Goal: Check status: Check status

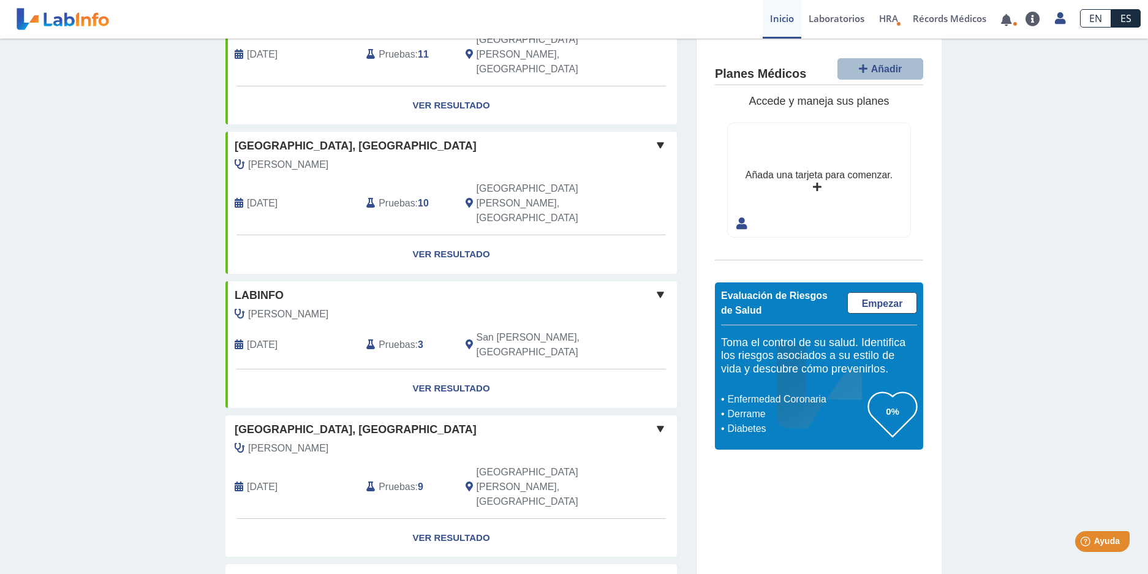
scroll to position [2, 0]
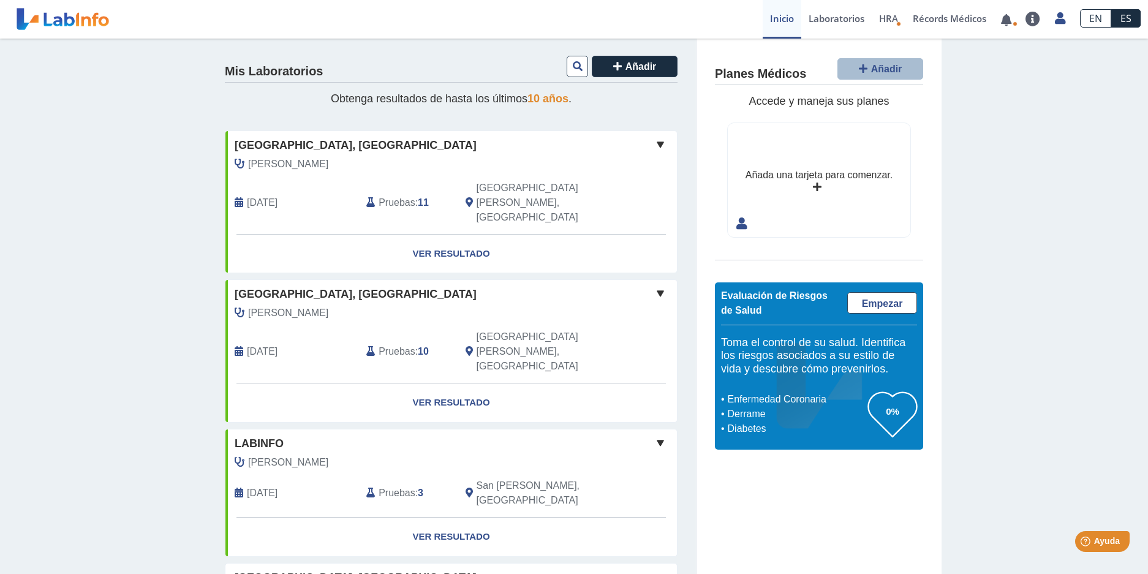
click at [654, 141] on span at bounding box center [660, 144] width 15 height 15
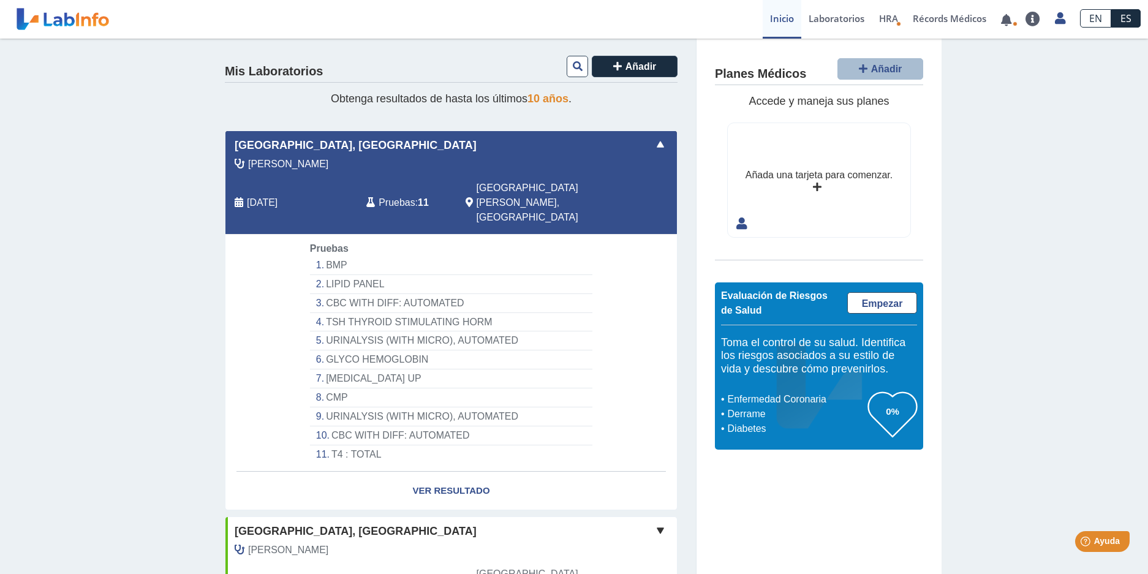
click at [377, 256] on li "BMP" at bounding box center [451, 265] width 282 height 19
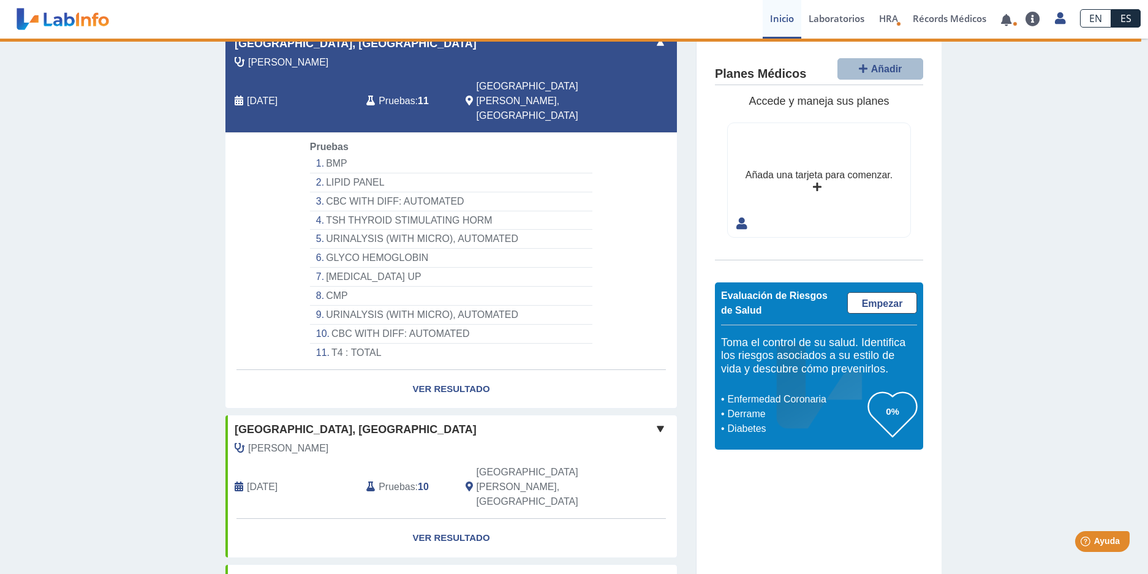
scroll to position [125, 0]
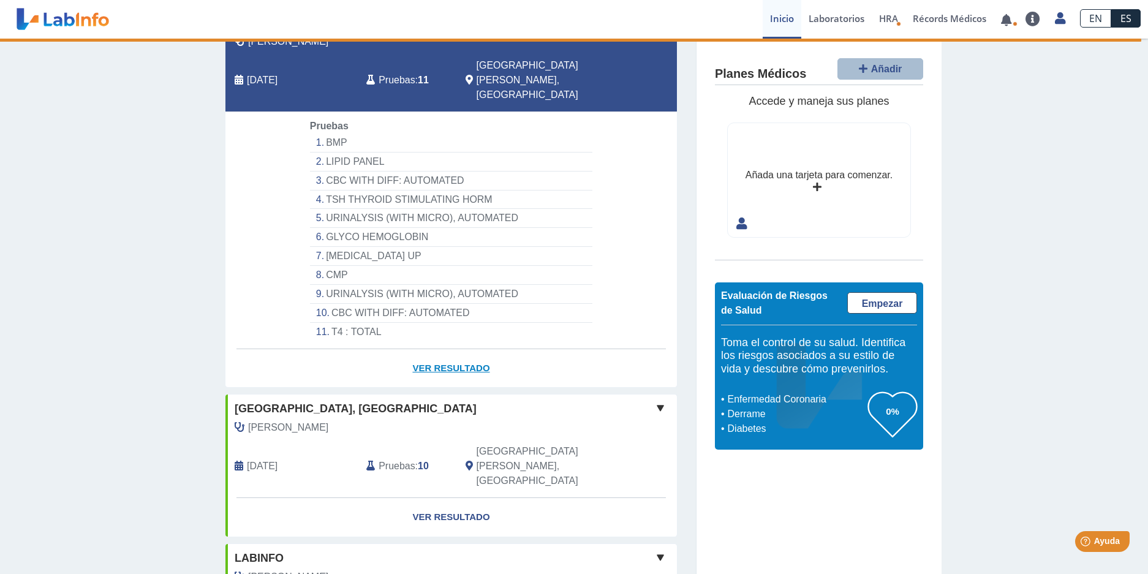
click at [461, 349] on link "Ver Resultado" at bounding box center [452, 368] width 452 height 39
click at [465, 349] on link "Ver Resultado" at bounding box center [452, 368] width 452 height 39
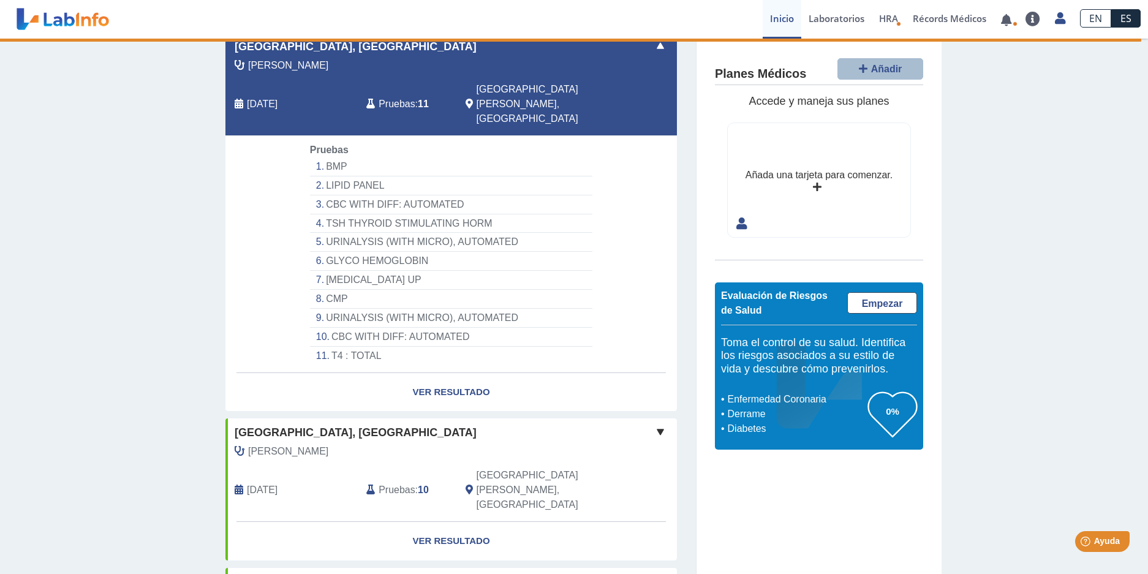
scroll to position [123, 0]
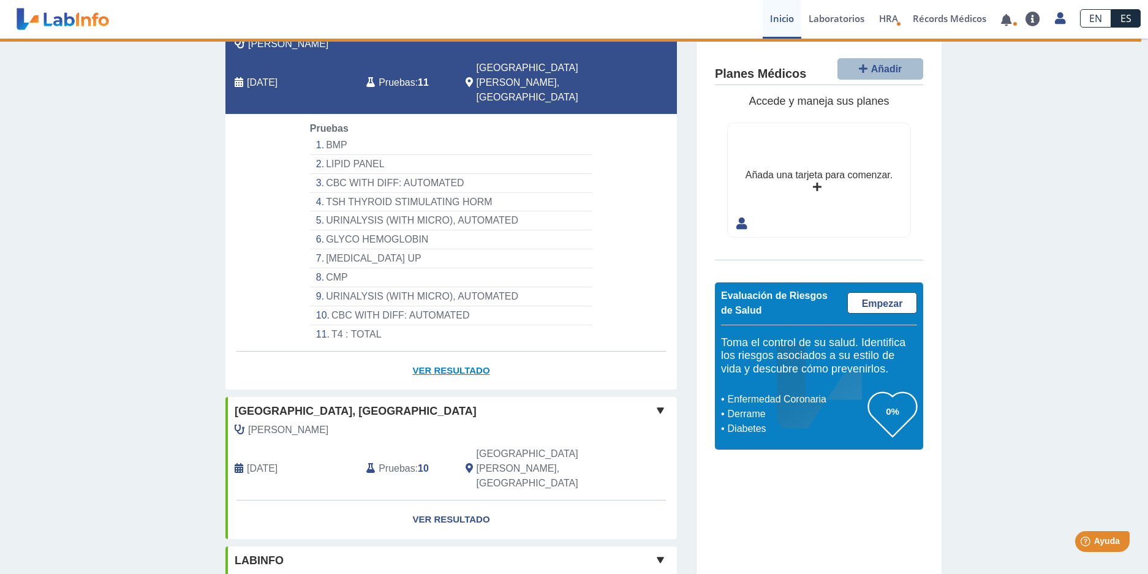
click at [492, 352] on link "Ver Resultado" at bounding box center [452, 371] width 452 height 39
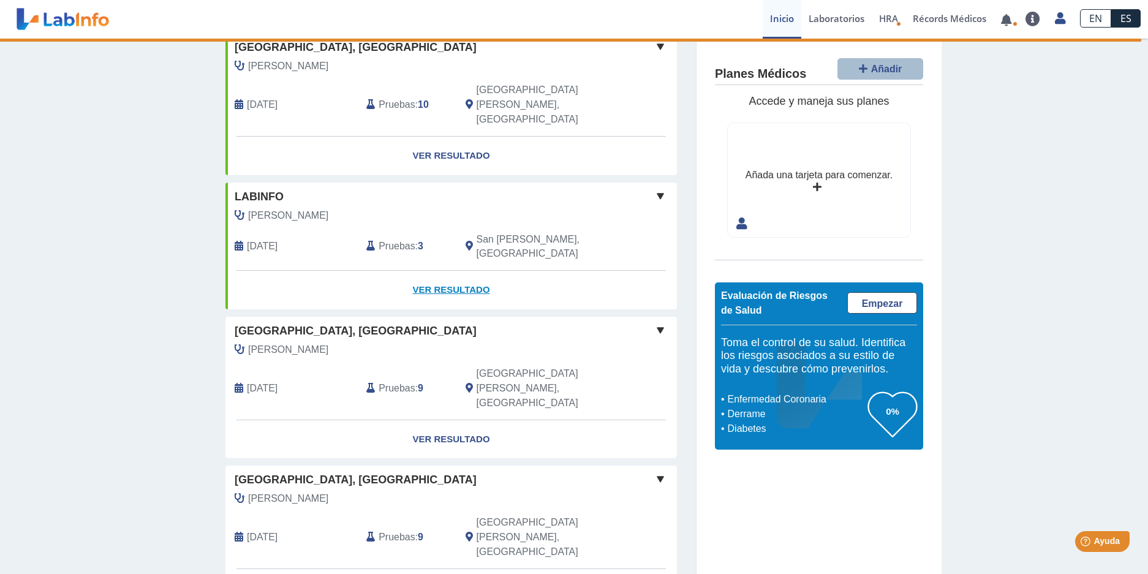
scroll to position [613, 0]
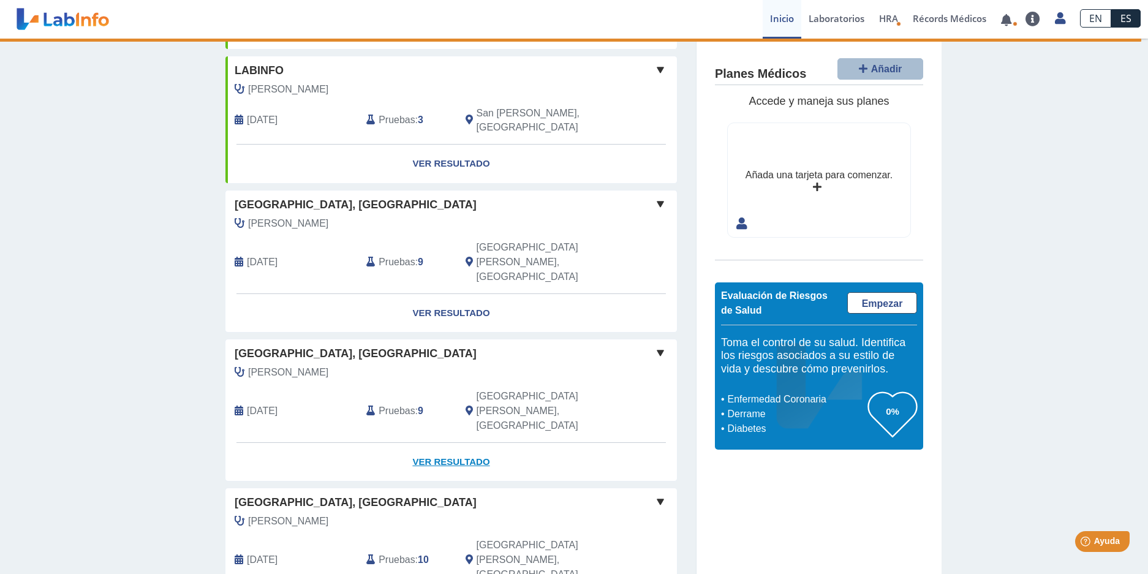
click at [430, 443] on link "Ver Resultado" at bounding box center [452, 462] width 452 height 39
click at [428, 294] on link "Ver Resultado" at bounding box center [452, 313] width 452 height 39
click at [430, 294] on link "Ver Resultado" at bounding box center [452, 313] width 452 height 39
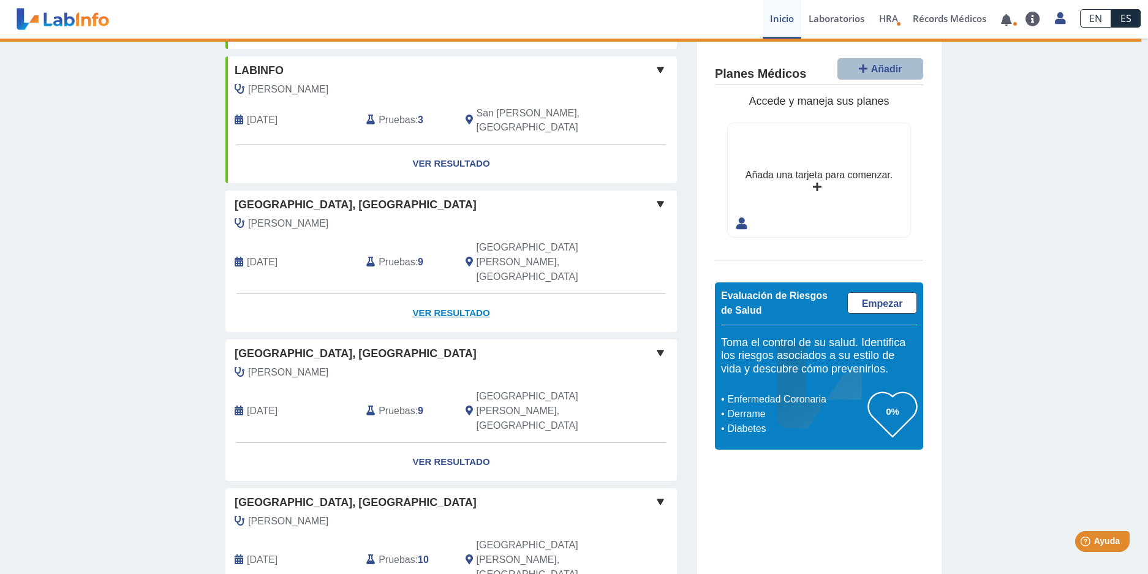
click at [449, 294] on link "Ver Resultado" at bounding box center [452, 313] width 452 height 39
click at [656, 197] on span at bounding box center [660, 204] width 15 height 15
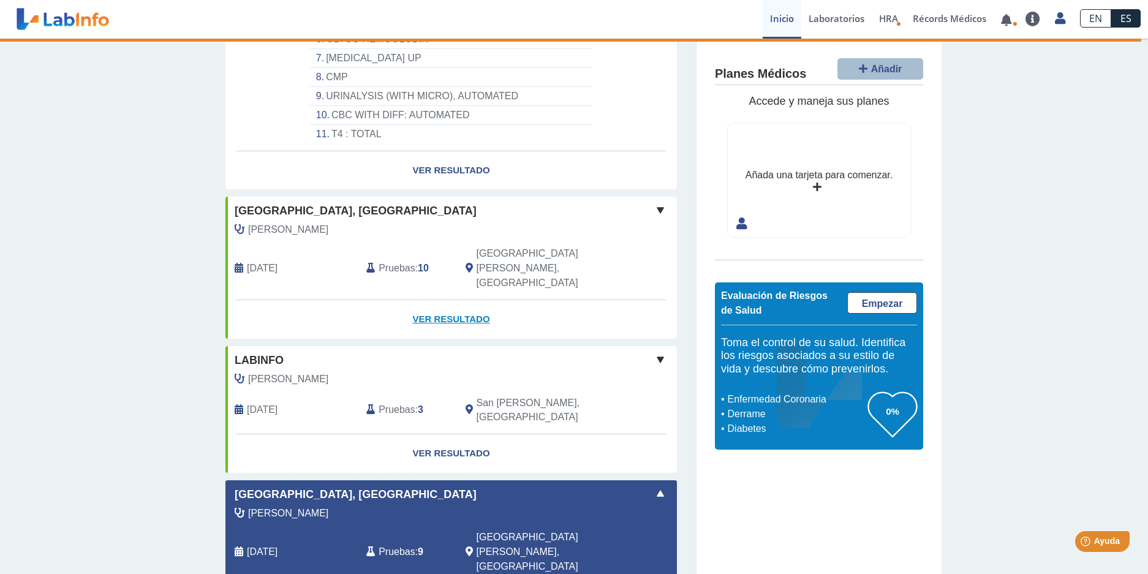
scroll to position [500, 0]
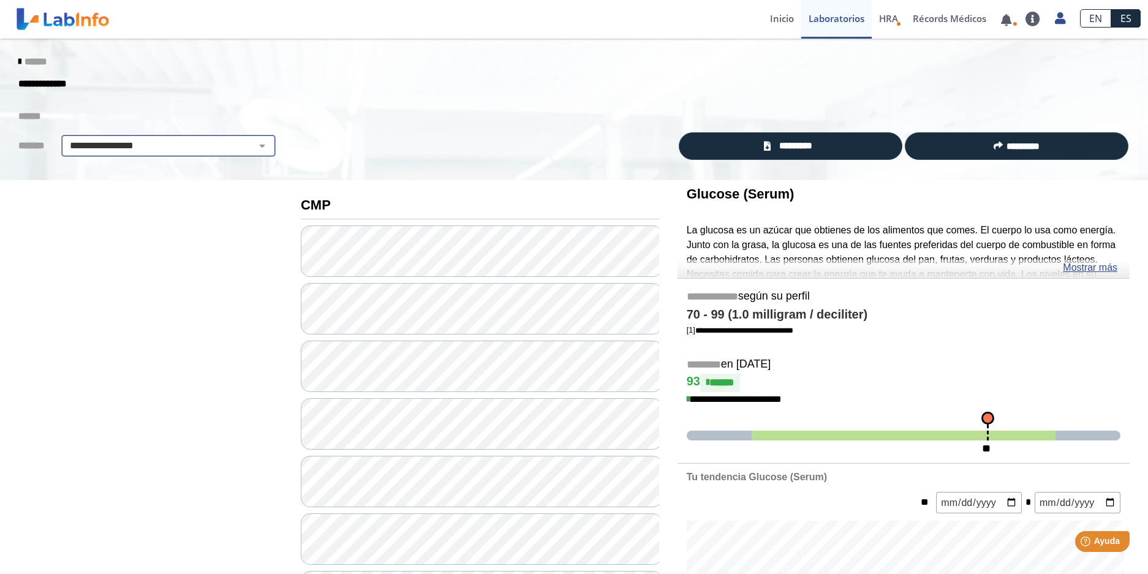
click at [252, 143] on select "**********" at bounding box center [168, 145] width 207 height 15
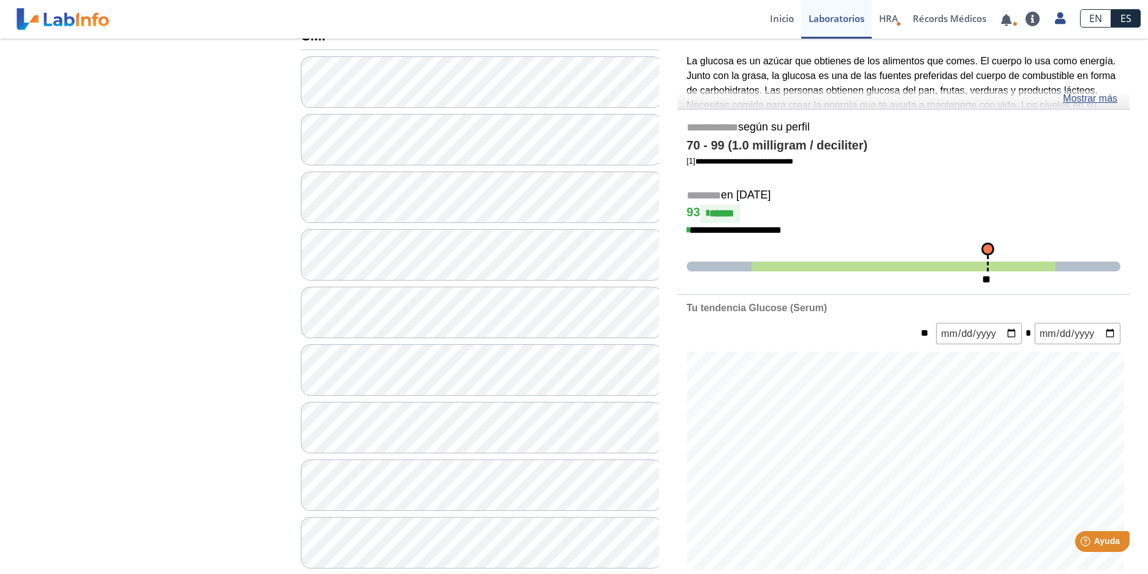
scroll to position [155, 0]
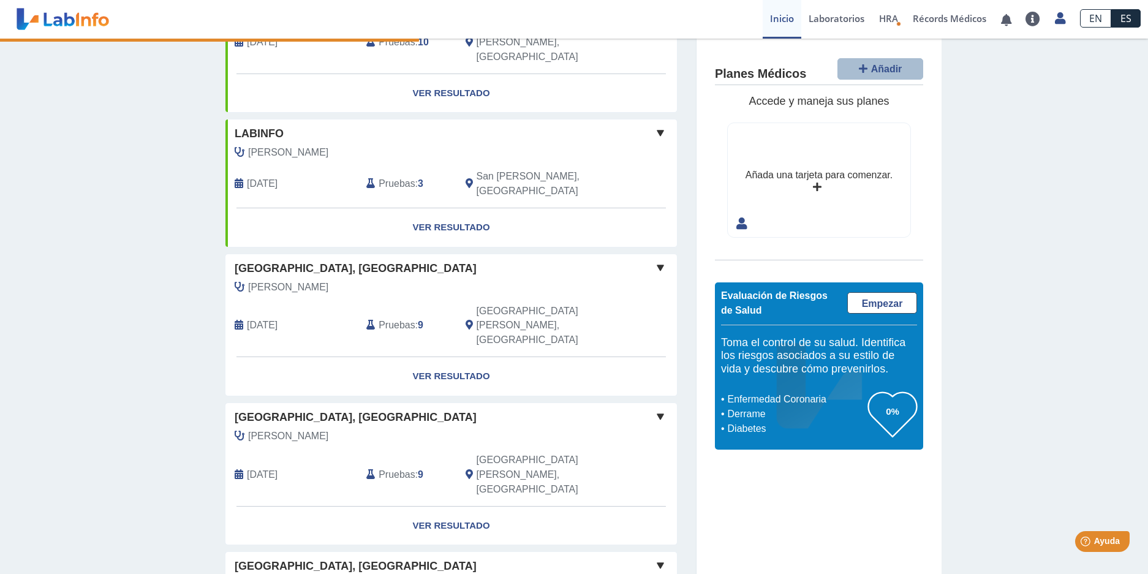
scroll to position [245, 0]
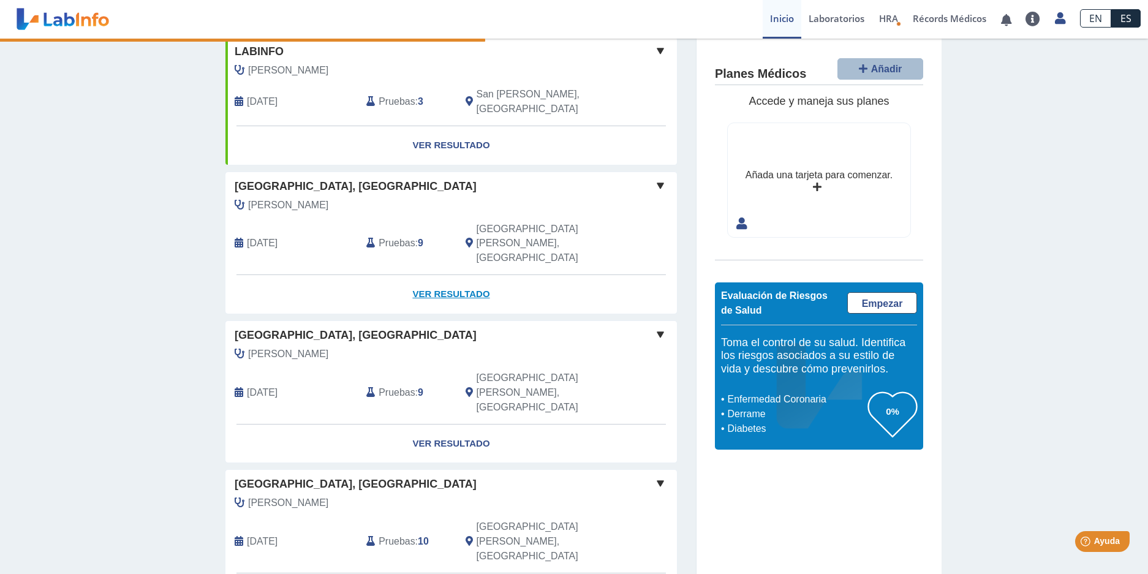
click at [440, 275] on link "Ver Resultado" at bounding box center [452, 294] width 452 height 39
click at [419, 275] on link "Ver Resultado" at bounding box center [452, 294] width 452 height 39
click at [424, 275] on link "Ver Resultado" at bounding box center [452, 294] width 452 height 39
click at [427, 275] on link "Ver Resultado" at bounding box center [452, 294] width 452 height 39
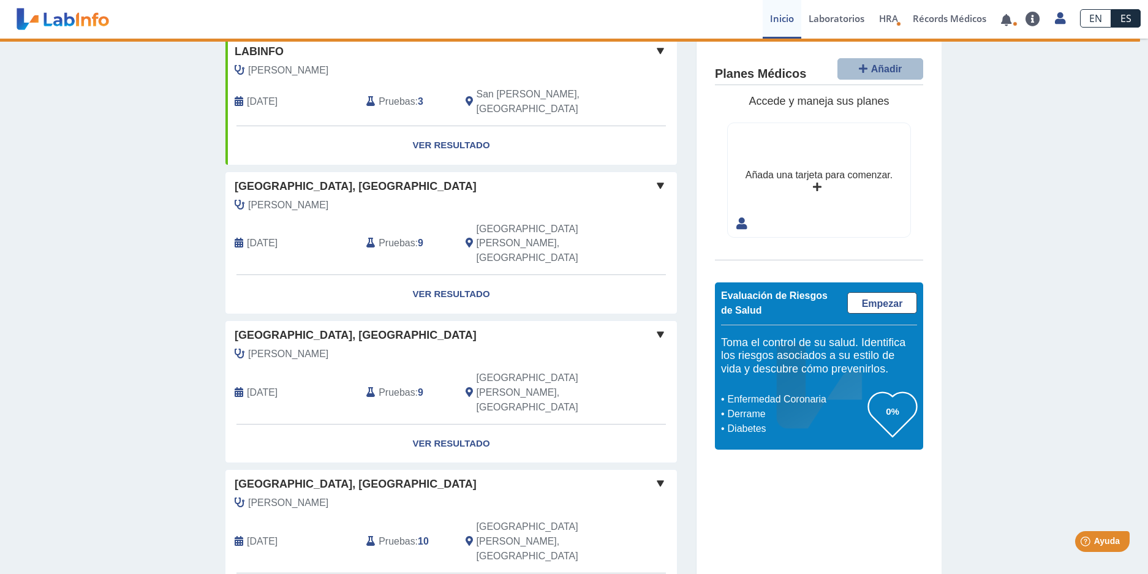
click at [653, 178] on span at bounding box center [660, 185] width 15 height 15
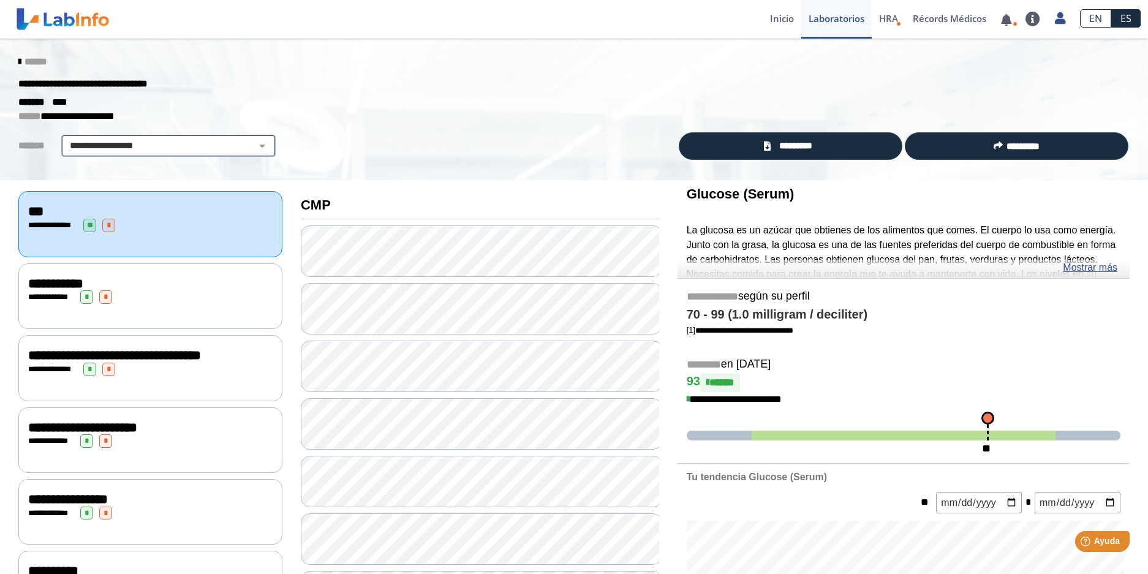
click at [251, 146] on select "**********" at bounding box center [168, 145] width 207 height 15
click at [244, 145] on select "**********" at bounding box center [168, 145] width 207 height 15
